Goal: Find specific page/section: Find specific page/section

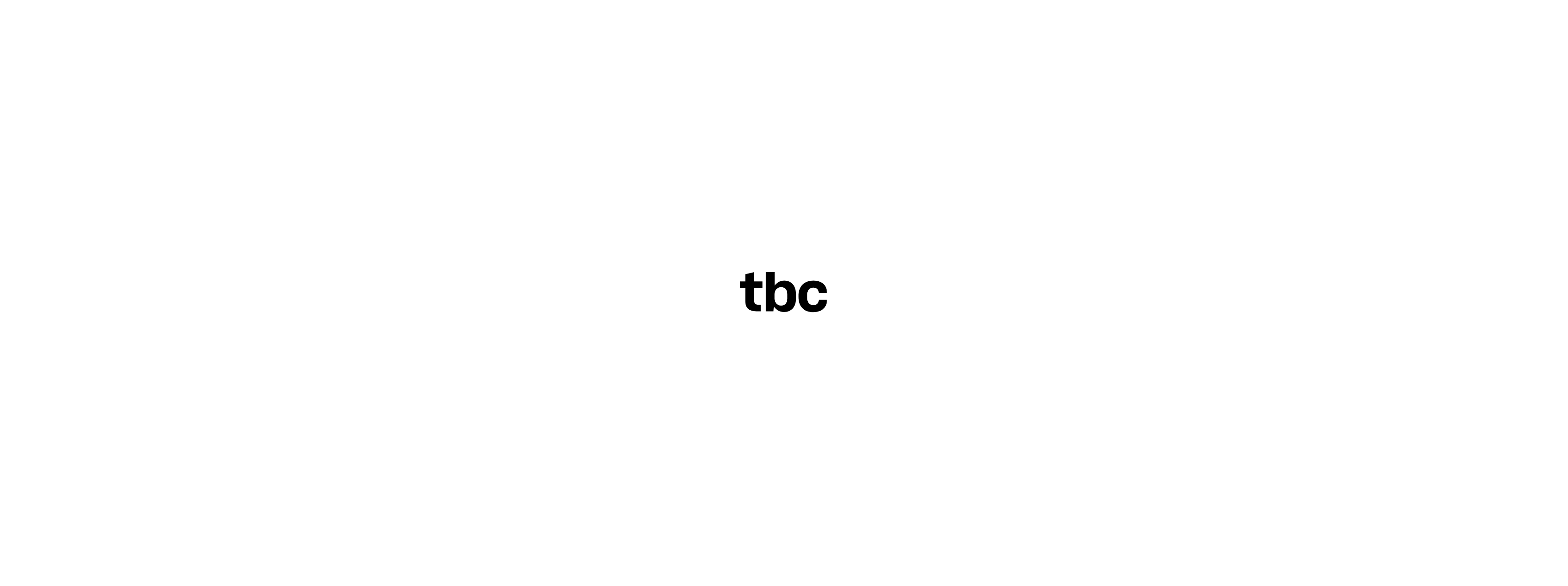
scroll to position [148, 0]
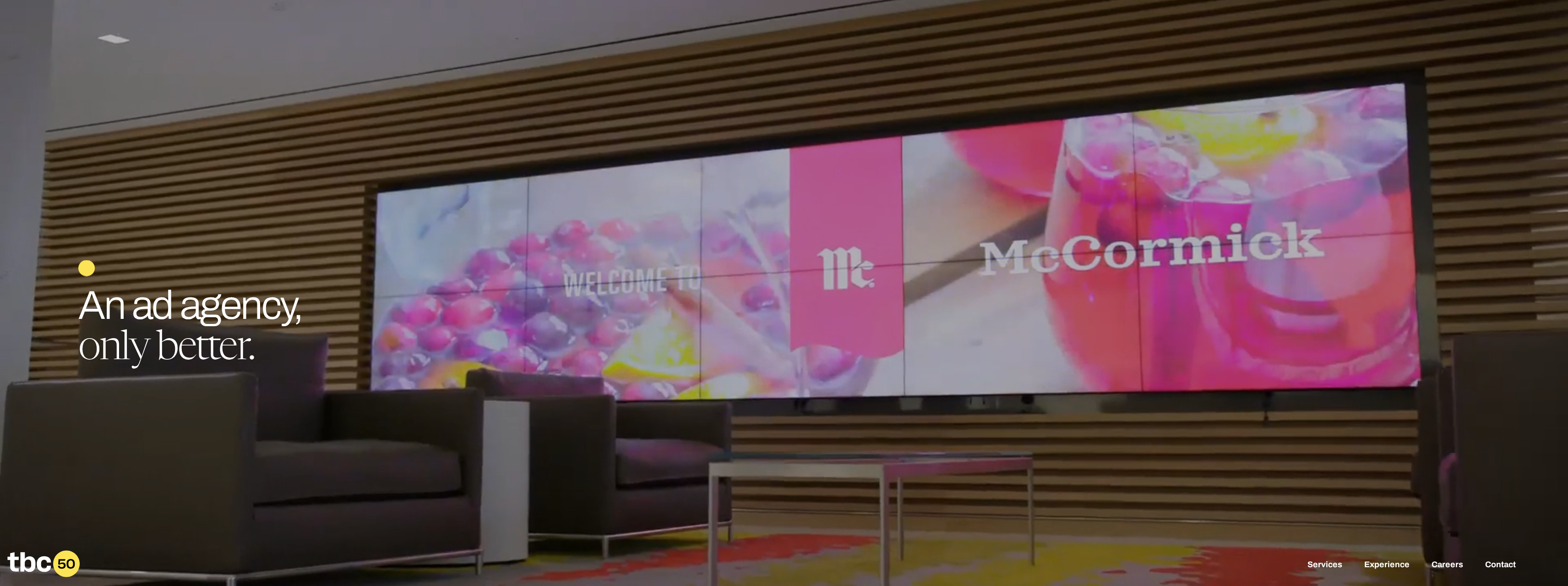
click at [179, 302] on div "Creative people work here. An ad agency, only better. Results first. Creative a…" at bounding box center [784, 327] width 1411 height 84
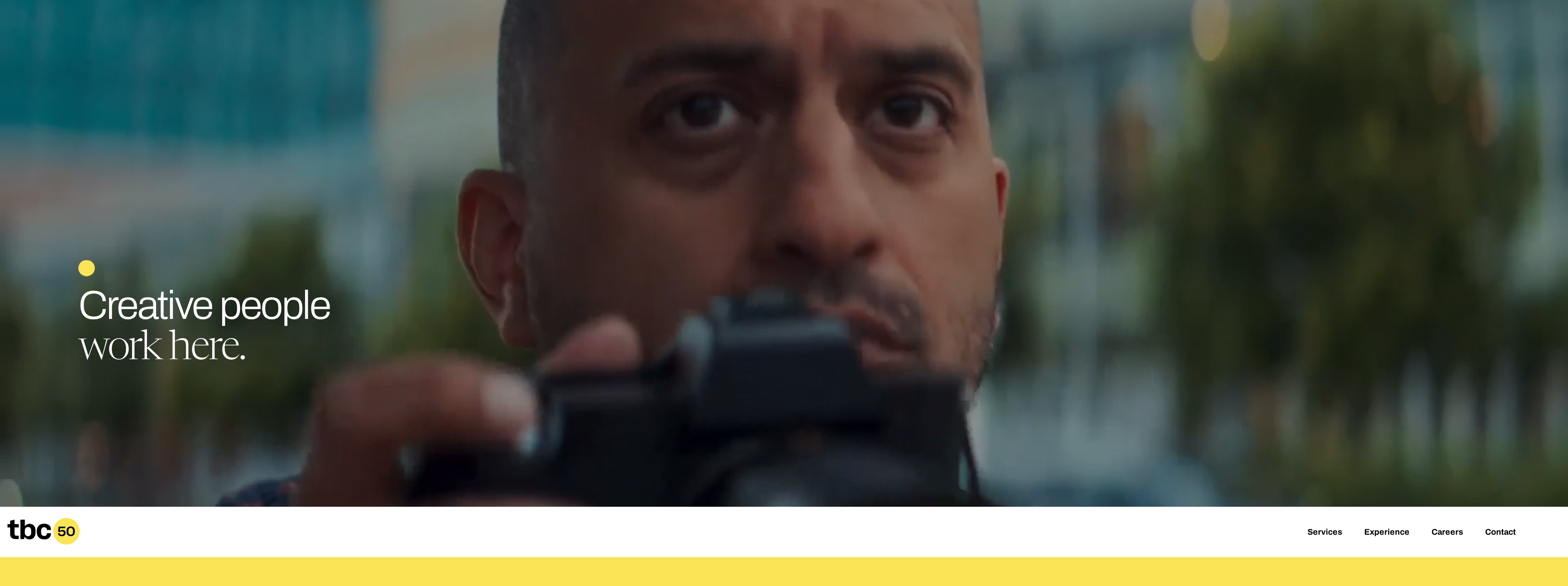
scroll to position [58, 0]
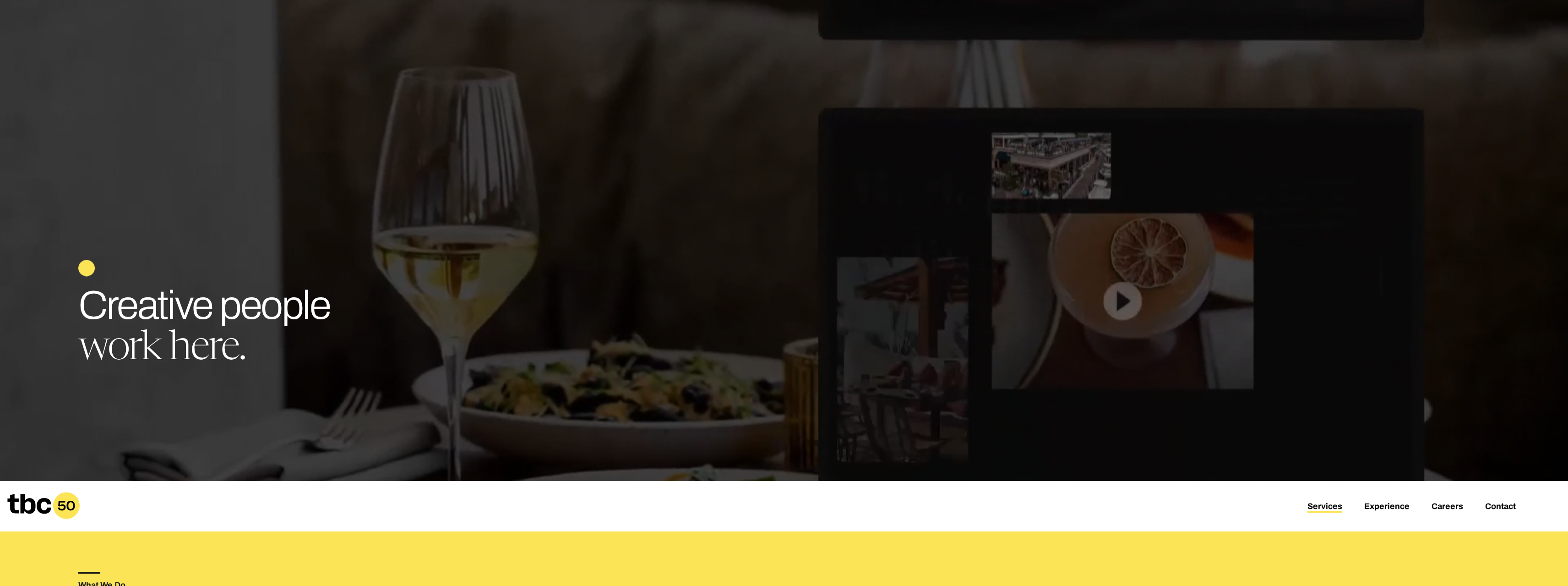
click at [1330, 502] on link "Services" at bounding box center [1325, 507] width 35 height 11
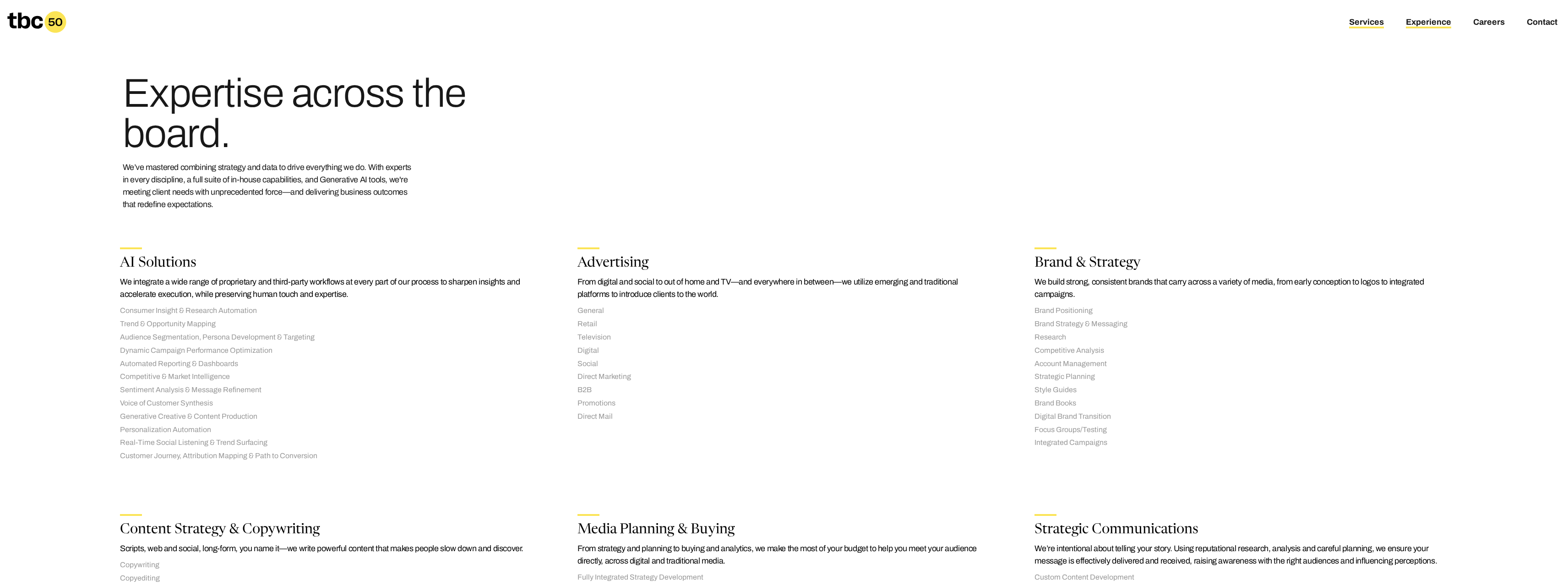
click at [1441, 21] on link "Experience" at bounding box center [1429, 23] width 46 height 11
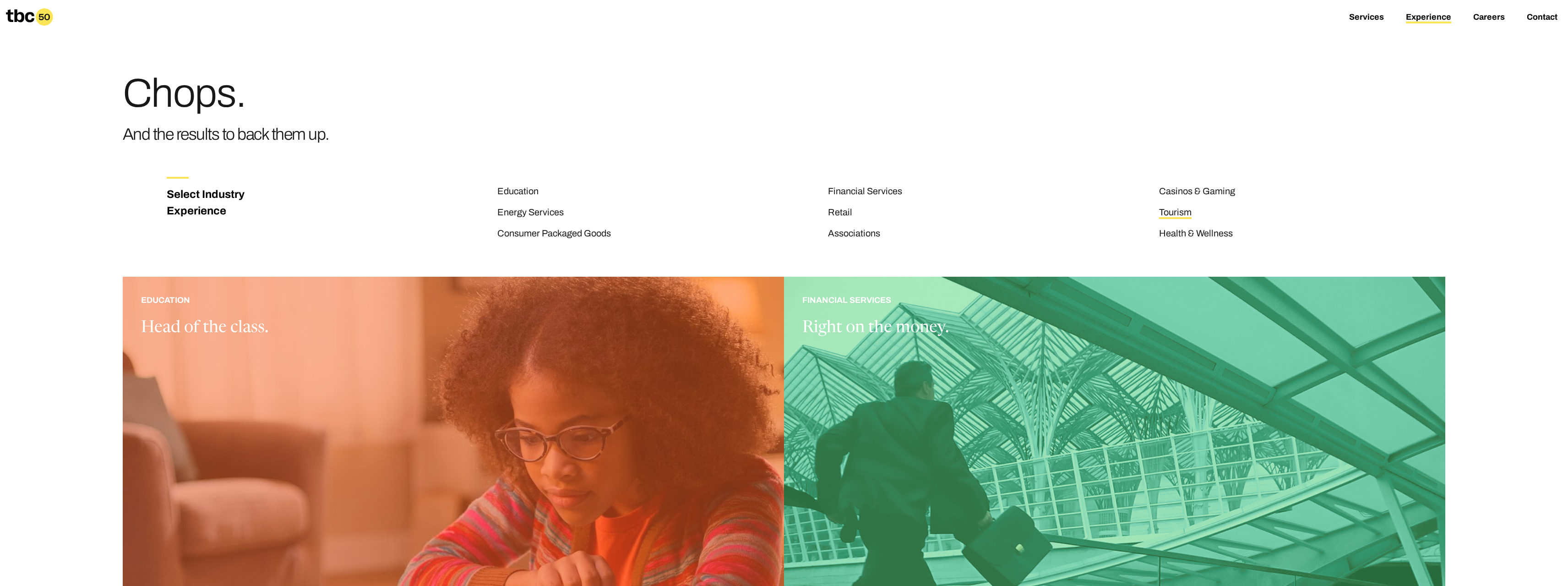
scroll to position [1, 0]
click at [1171, 210] on link "Tourism" at bounding box center [1175, 212] width 33 height 12
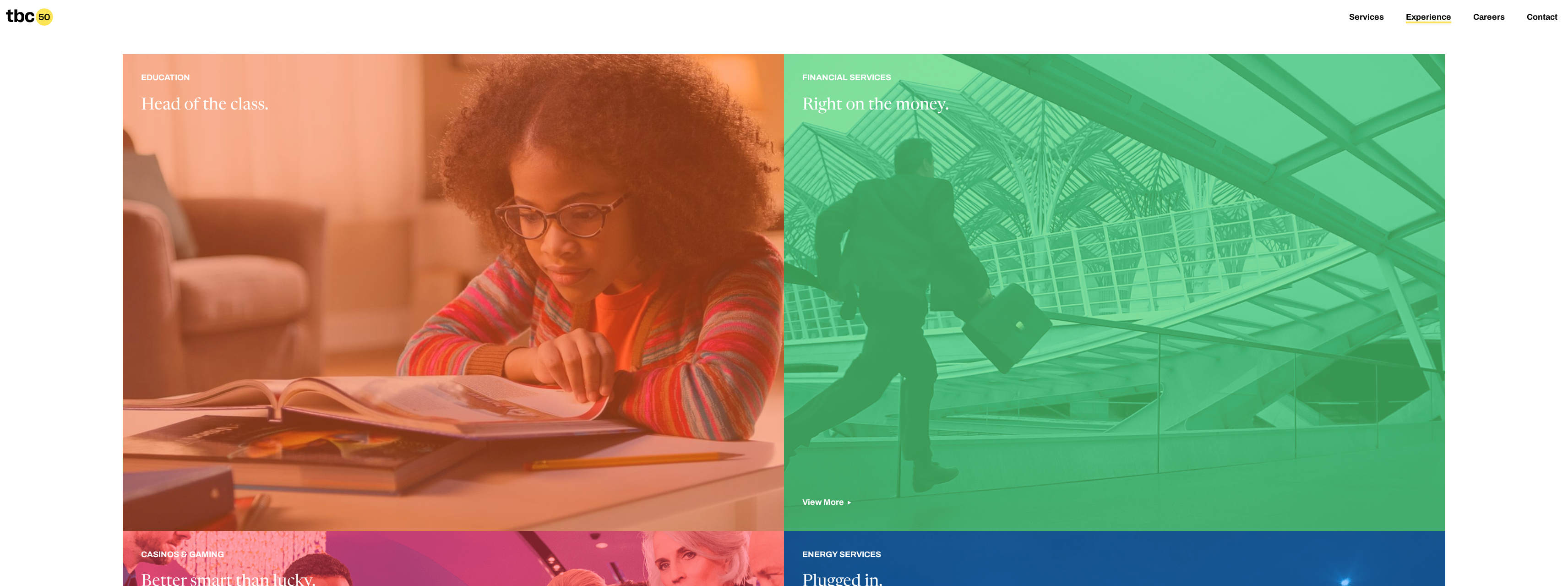
scroll to position [226, 0]
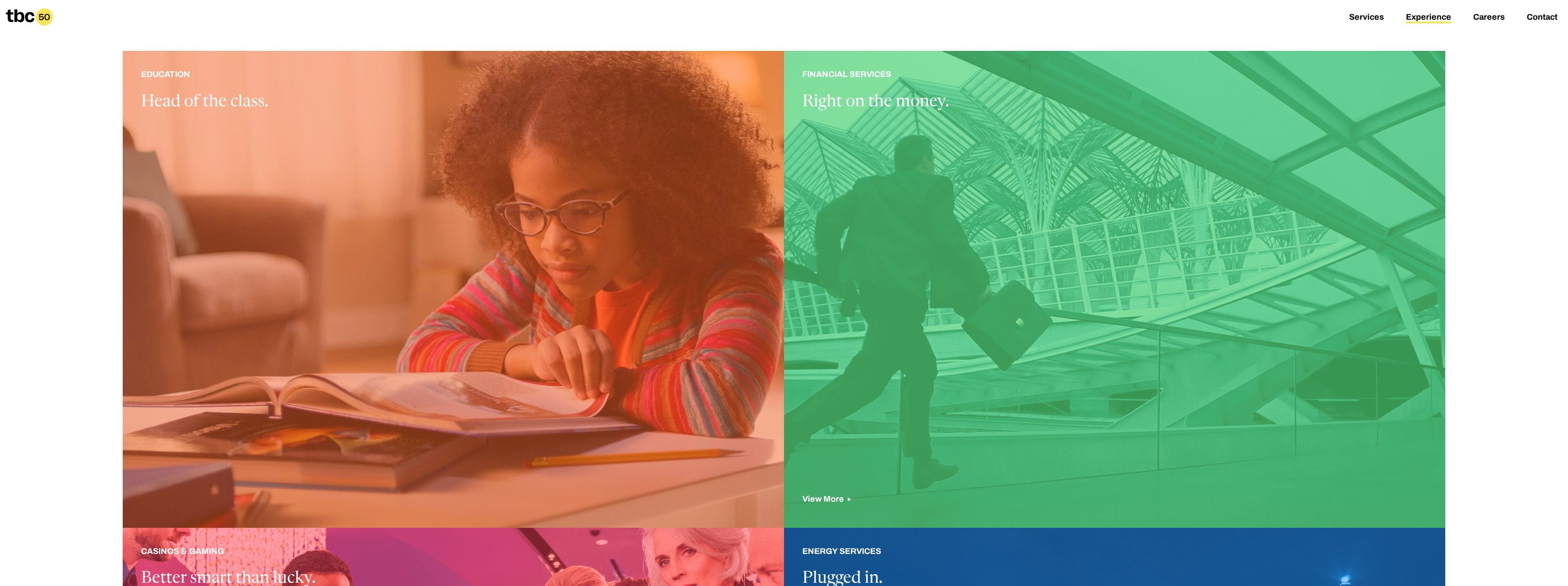
click at [1018, 253] on div at bounding box center [1114, 289] width 661 height 476
